Goal: Transaction & Acquisition: Subscribe to service/newsletter

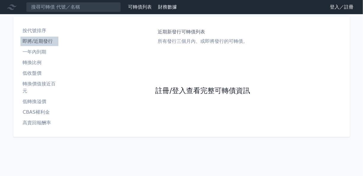
click at [168, 91] on link "註冊/登入查看完整可轉債資訊" at bounding box center [202, 90] width 95 height 9
click at [175, 90] on link "註冊/登入查看完整可轉債資訊" at bounding box center [202, 90] width 95 height 9
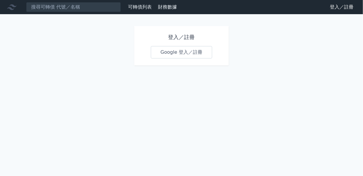
click at [185, 50] on link "Google 登入／註冊" at bounding box center [182, 52] width 62 height 12
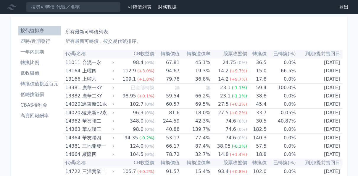
scroll to position [9, 0]
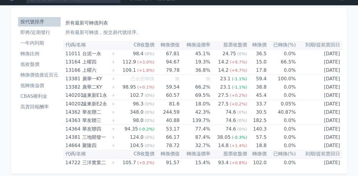
click at [34, 107] on li "高賣回報酬率" at bounding box center [39, 107] width 43 height 7
click at [34, 108] on li "高賣回報酬率" at bounding box center [39, 107] width 43 height 7
click at [27, 107] on li "高賣回報酬率" at bounding box center [39, 107] width 43 height 7
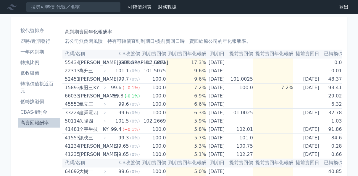
click at [157, 33] on h1 "高到期賣回年化報酬率" at bounding box center [202, 31] width 275 height 7
